Goal: Information Seeking & Learning: Learn about a topic

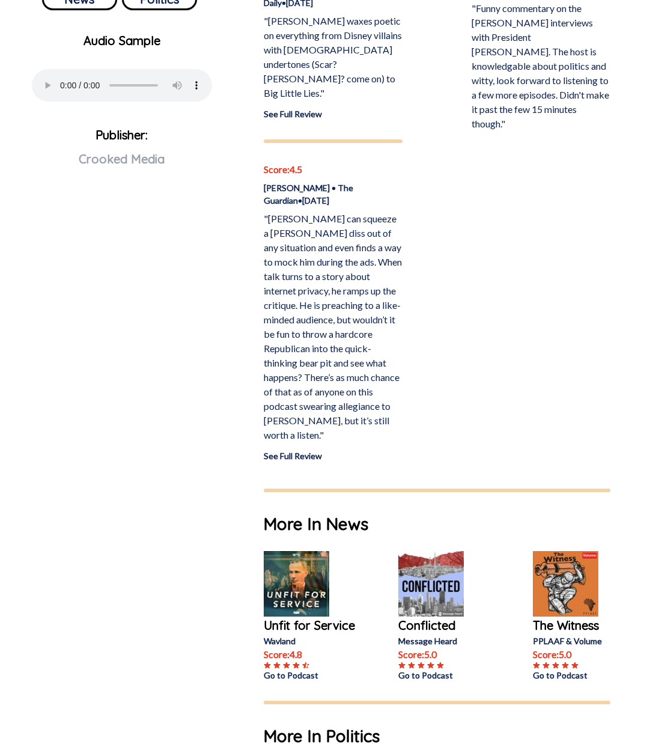
scroll to position [270, 0]
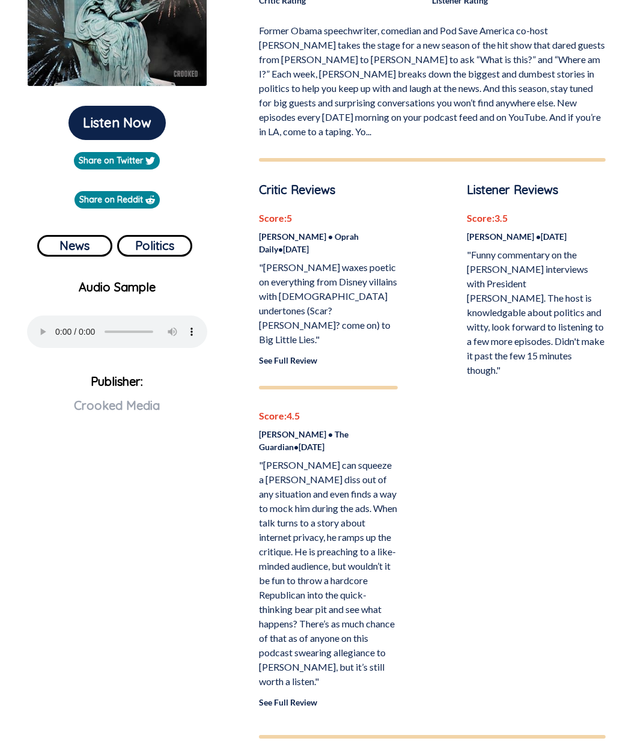
click at [285, 355] on link "See Full Review" at bounding box center [288, 360] width 58 height 10
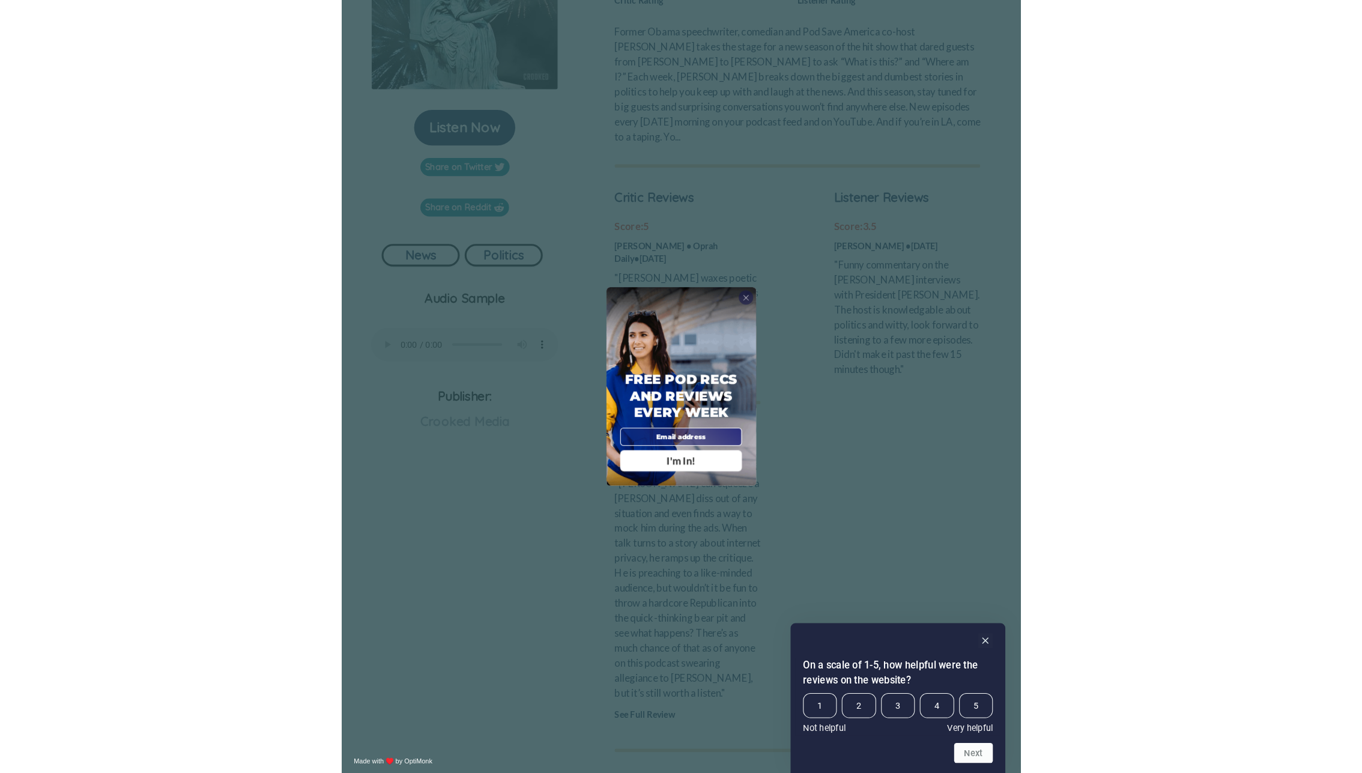
scroll to position [245, 0]
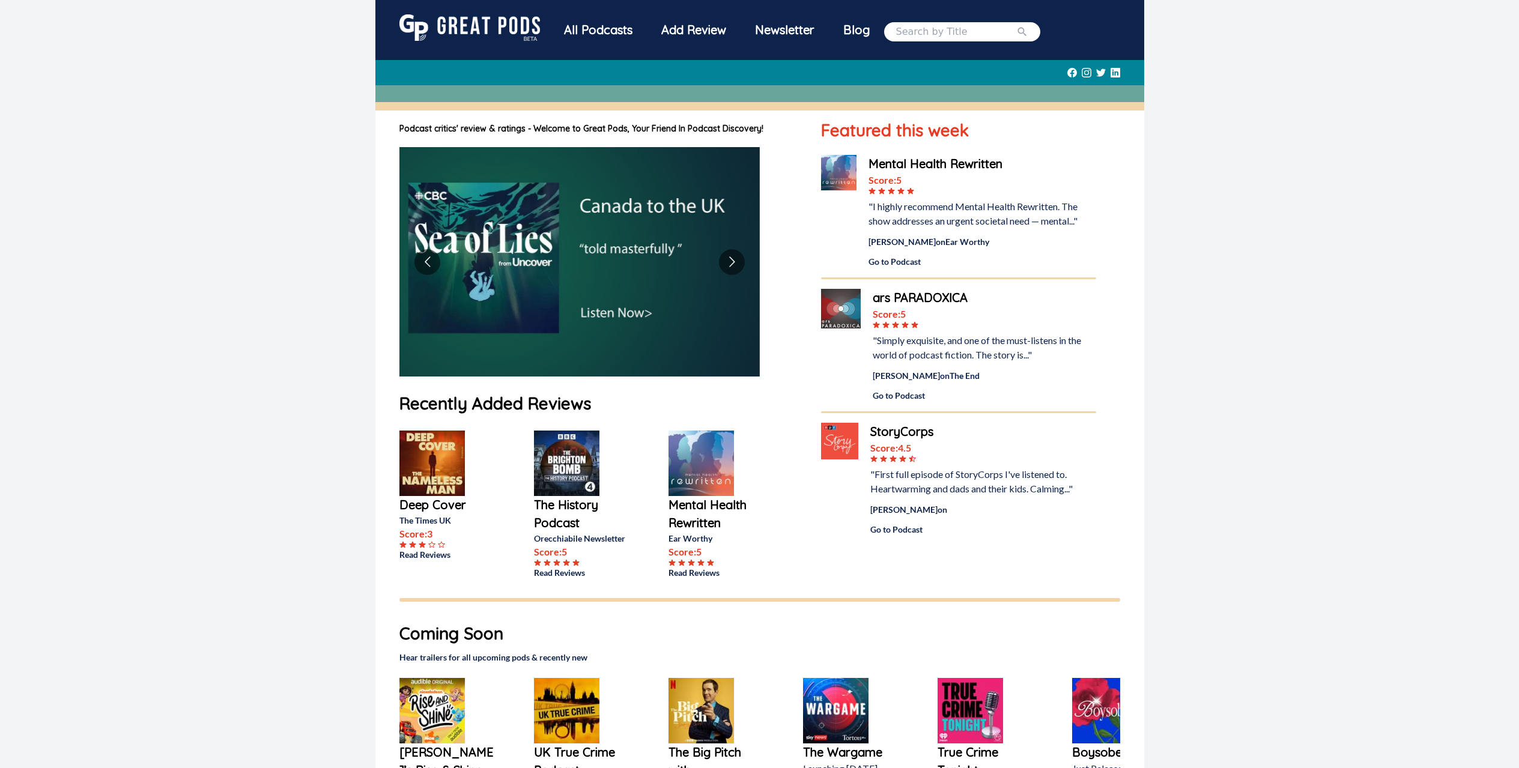
click at [927, 31] on input "search" at bounding box center [956, 32] width 120 height 14
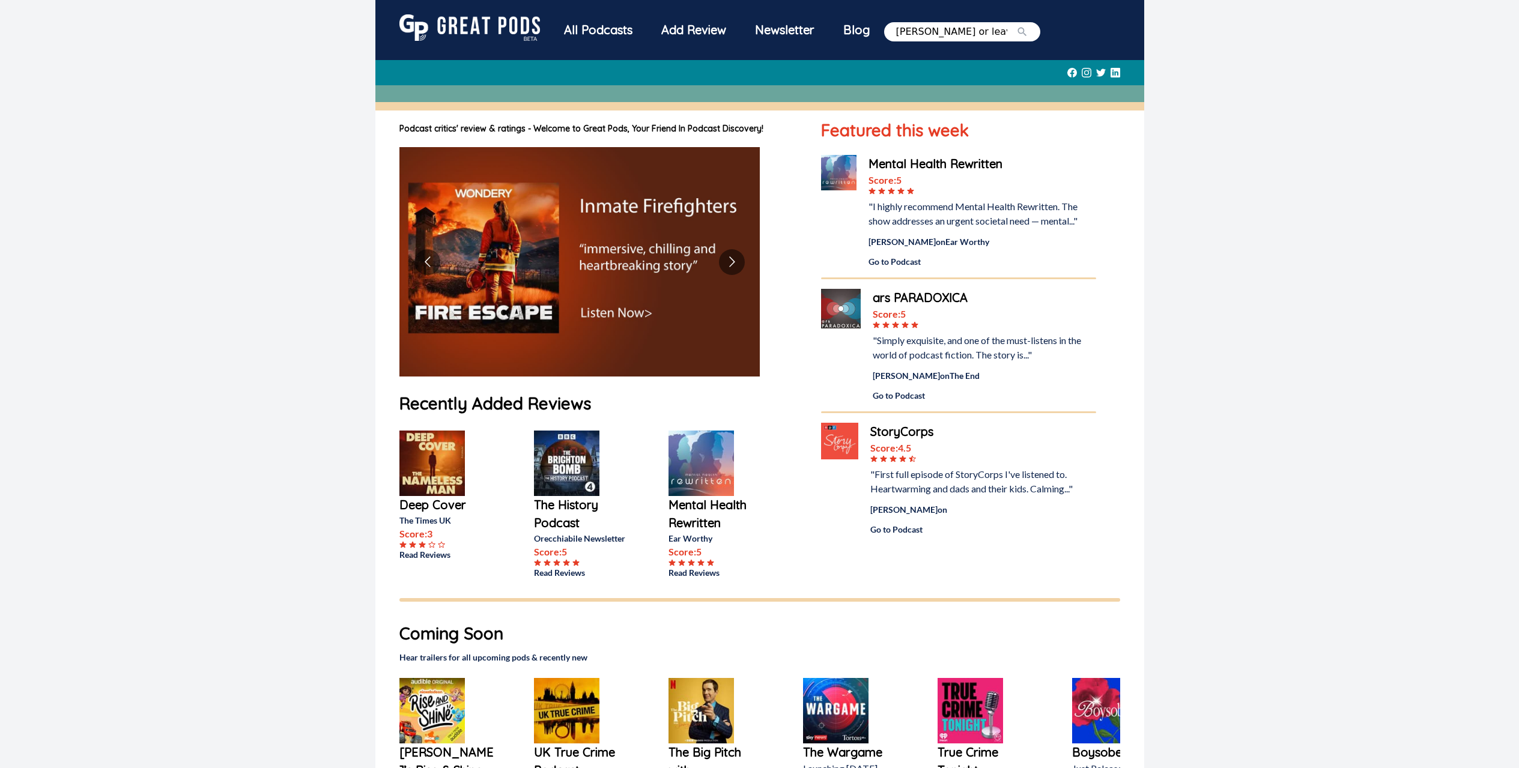
type input "[PERSON_NAME] or leave it"
click at [1016, 25] on button "submit" at bounding box center [1022, 32] width 12 height 14
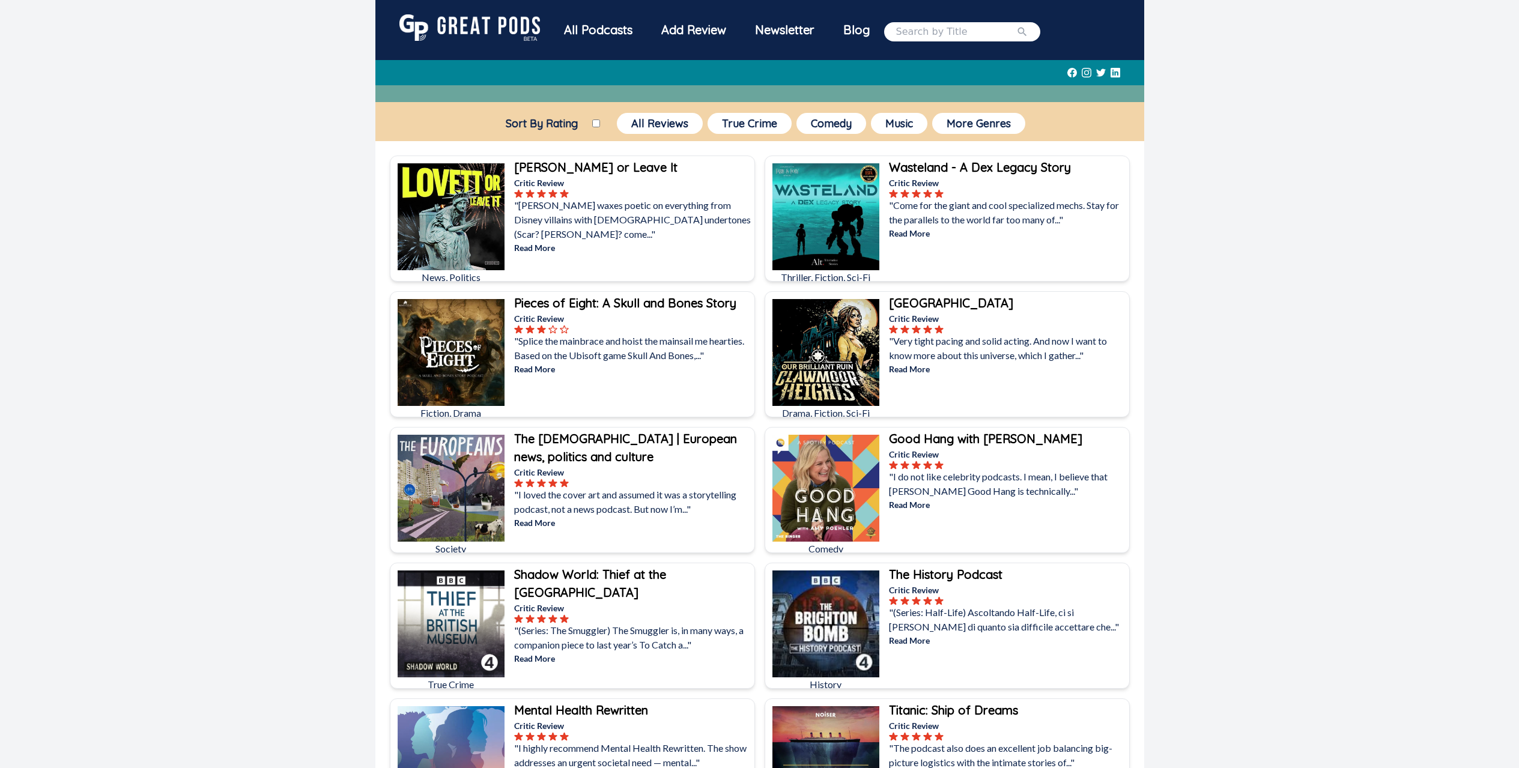
click at [609, 198] on p ""[PERSON_NAME] waxes poetic on everything from Disney villains with [DEMOGRAPHI…" at bounding box center [633, 219] width 238 height 43
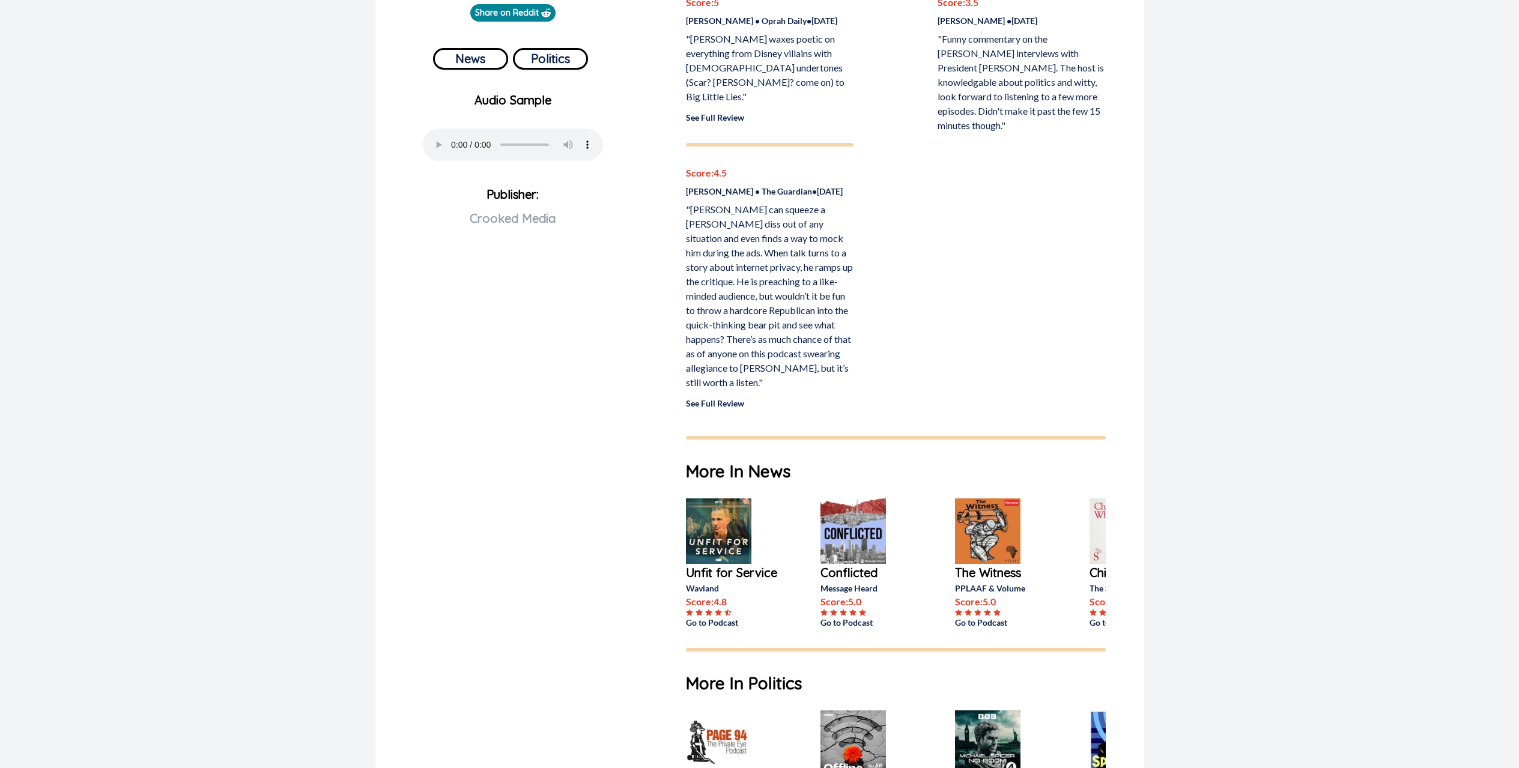
scroll to position [434, 0]
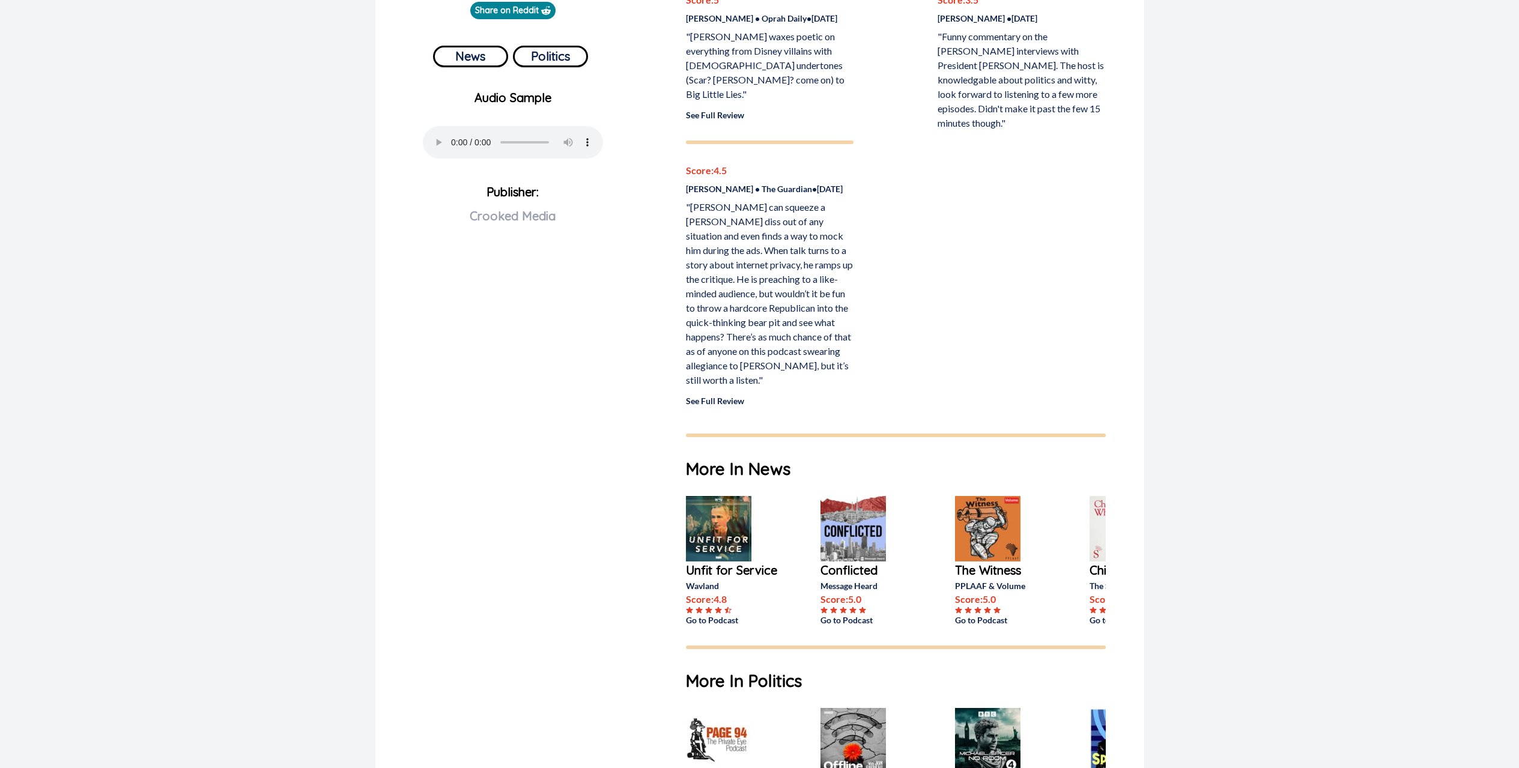
click at [701, 398] on link "See Full Review" at bounding box center [715, 401] width 58 height 10
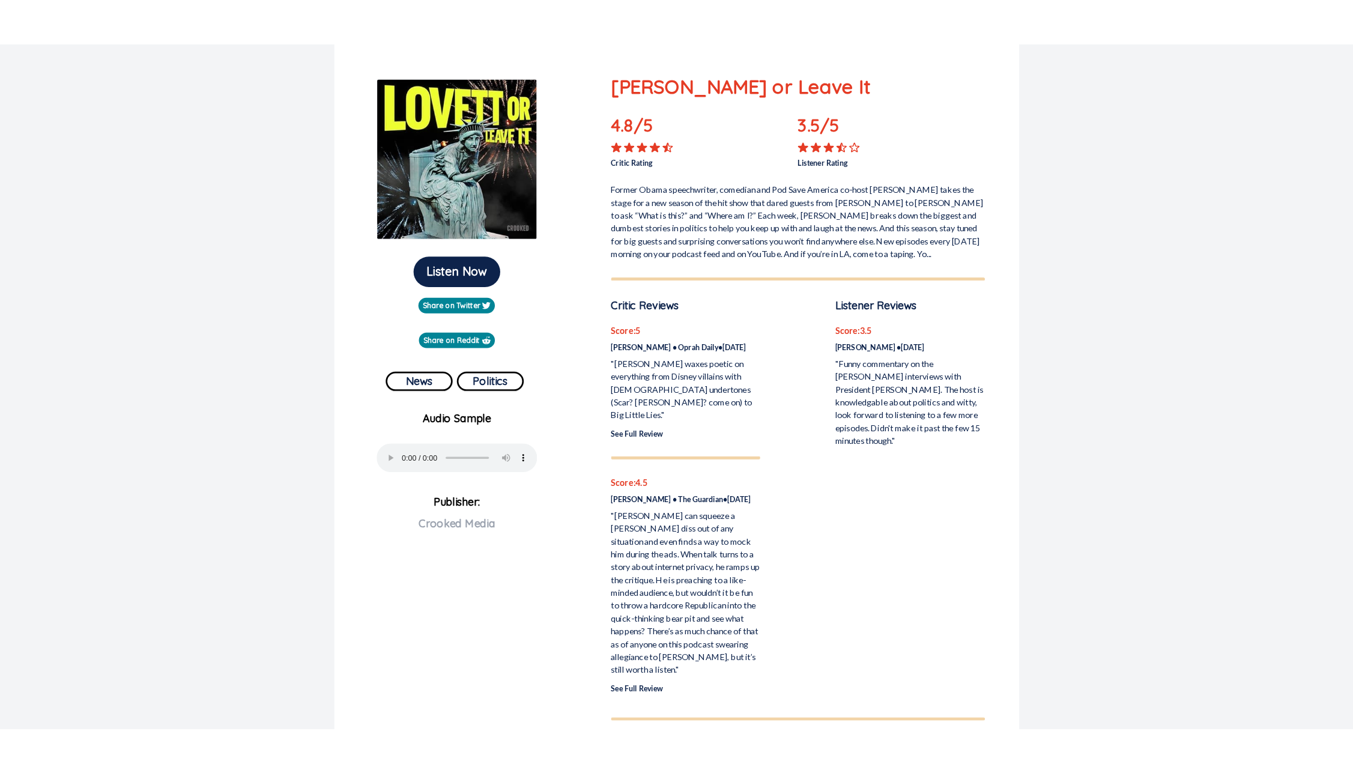
scroll to position [0, 0]
